Goal: Navigation & Orientation: Find specific page/section

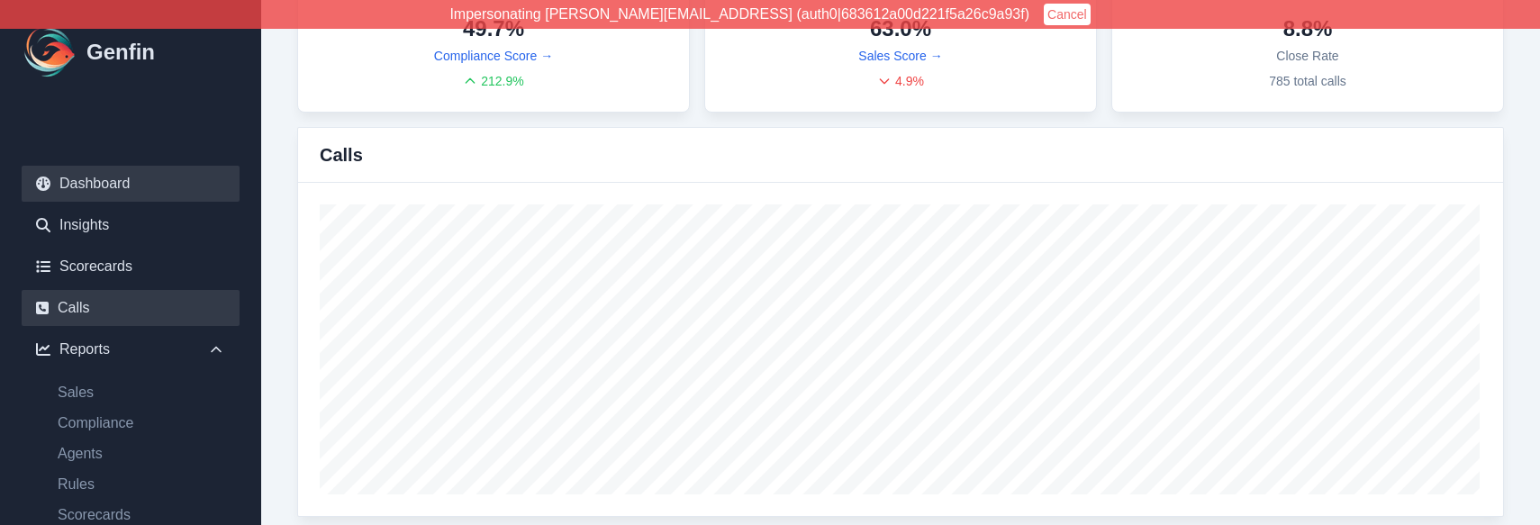
scroll to position [168, 0]
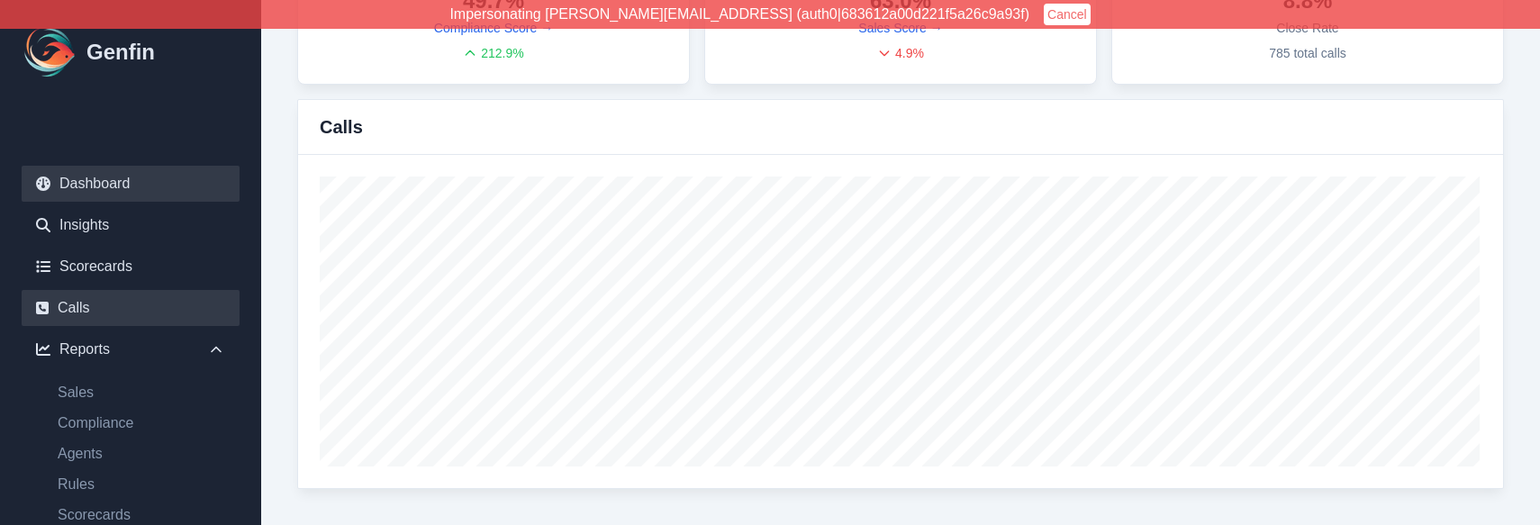
click at [98, 305] on link "Calls" at bounding box center [131, 308] width 218 height 36
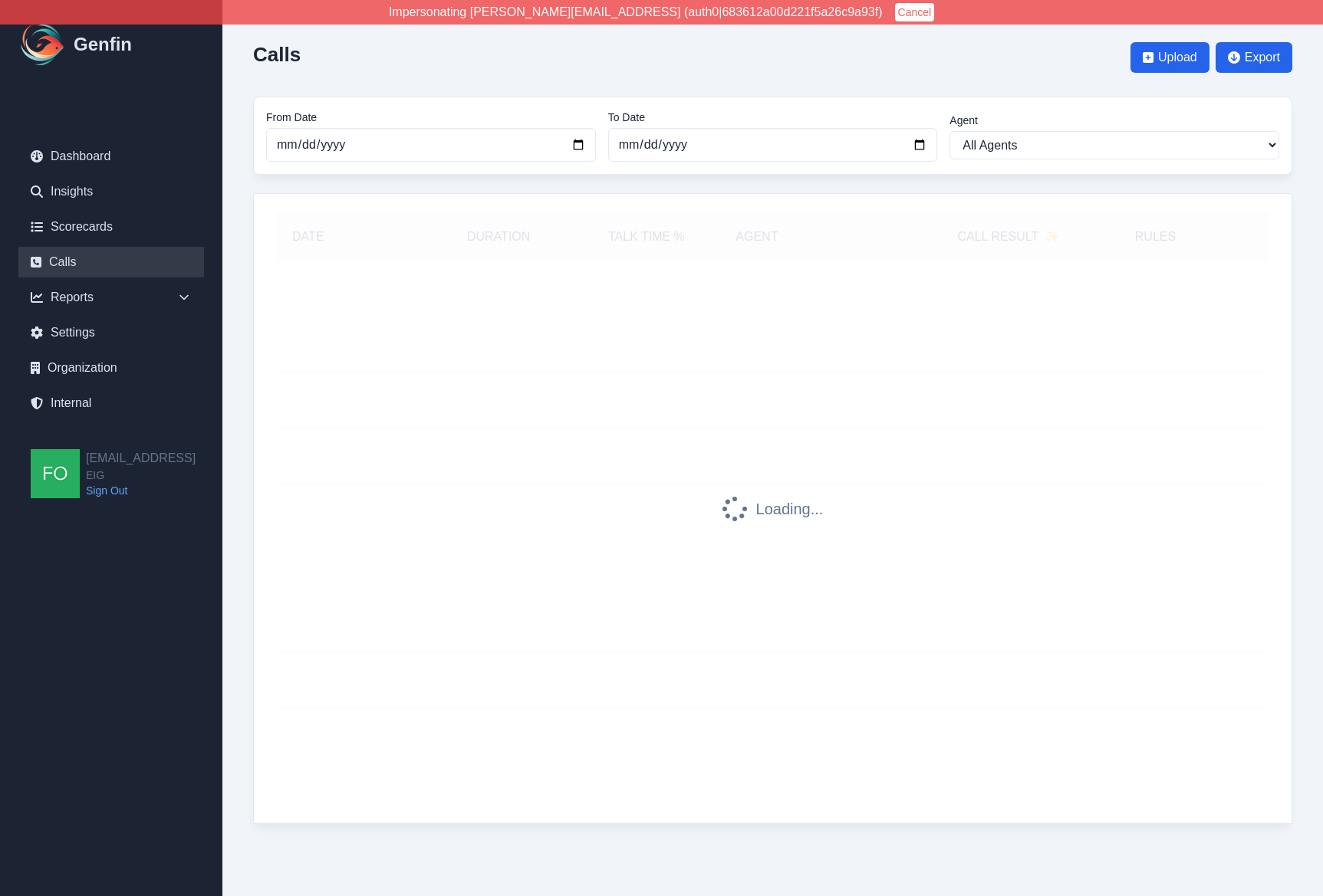
click at [239, 450] on div "Calls Upload Export From Date 2025-07-01 To Date 2025-08-14 Agent All Agents +1…" at bounding box center [772, 427] width 1101 height 854
